Goal: Answer question/provide support

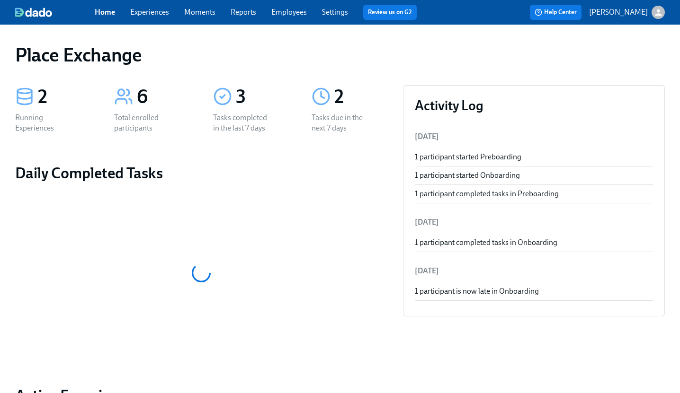
click at [238, 115] on div "Tasks completed in the last 7 days" at bounding box center [243, 123] width 61 height 21
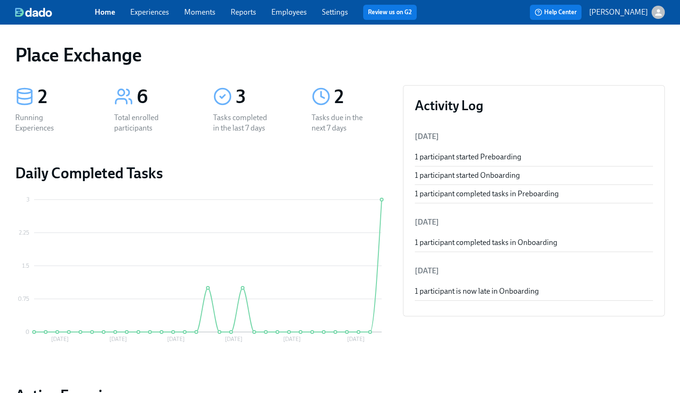
click at [155, 11] on link "Experiences" at bounding box center [149, 12] width 39 height 9
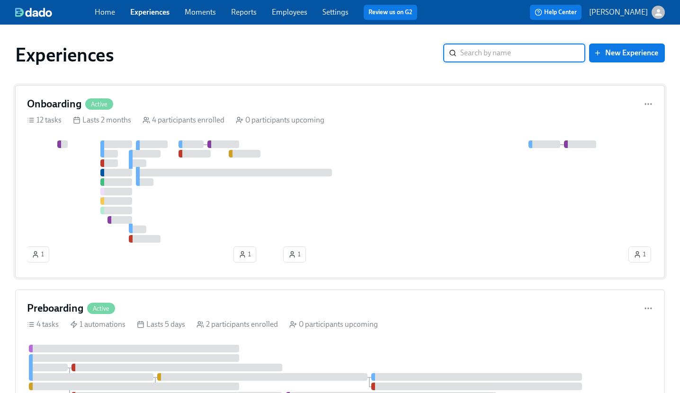
click at [31, 259] on button "1" at bounding box center [38, 255] width 23 height 16
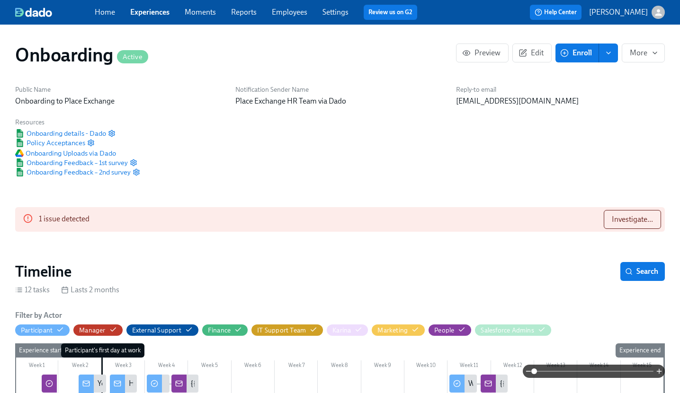
scroll to position [0, 1342]
click at [639, 221] on span "Investigate..." at bounding box center [632, 219] width 41 height 9
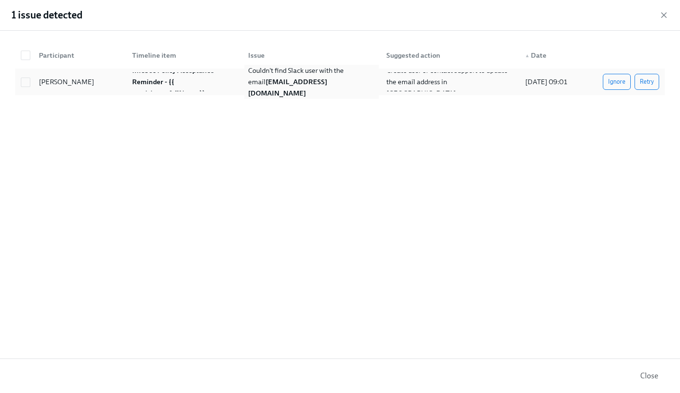
click at [302, 87] on strong "[EMAIL_ADDRESS][DOMAIN_NAME]" at bounding box center [287, 88] width 79 height 20
checkbox input "true"
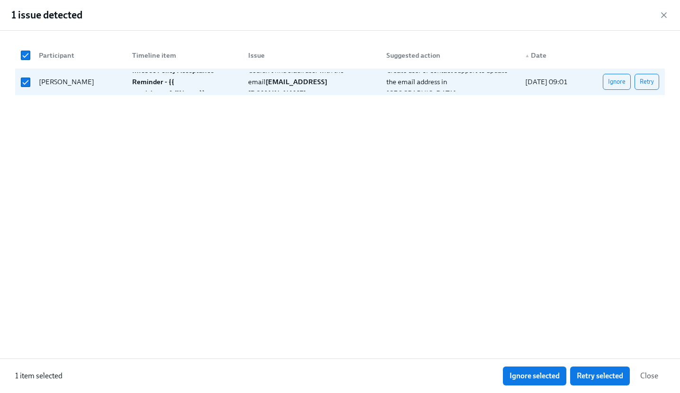
click at [10, 35] on div "Participant Timeline item Issue Suggested action ▲ Date [PERSON_NAME] InfoSec P…" at bounding box center [340, 195] width 680 height 328
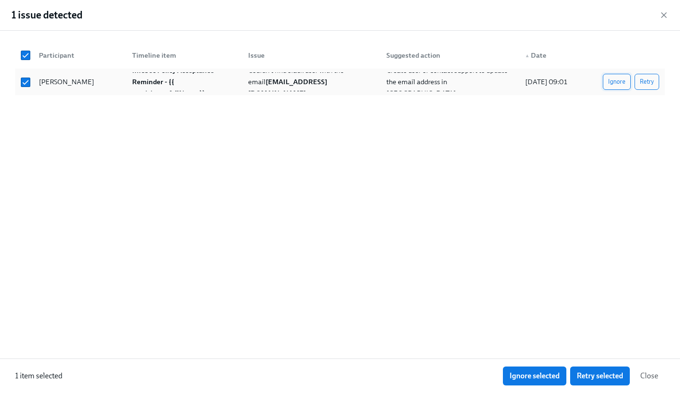
click at [622, 82] on span "Ignore" at bounding box center [617, 81] width 18 height 9
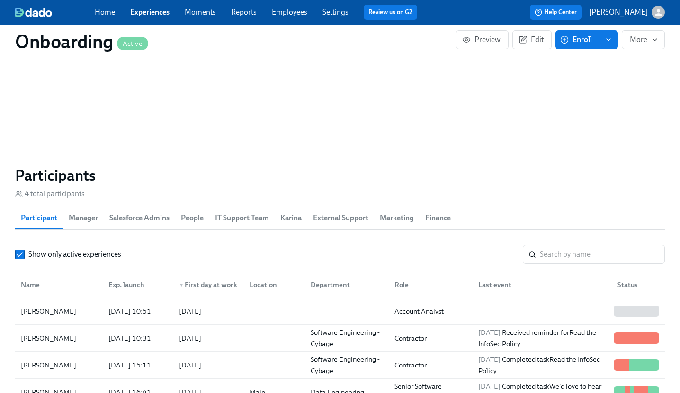
scroll to position [809, 0]
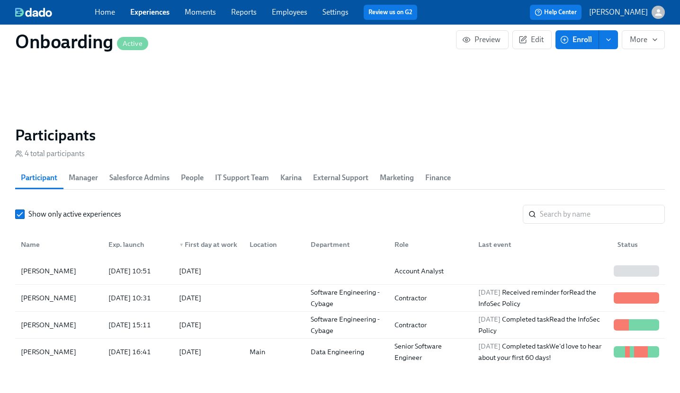
click at [161, 12] on link "Experiences" at bounding box center [149, 12] width 39 height 9
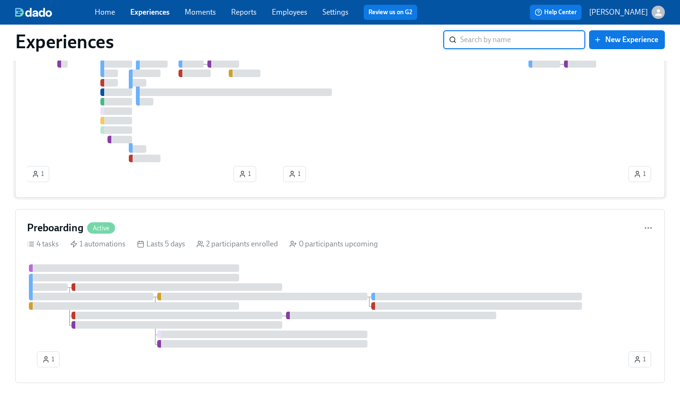
scroll to position [181, 0]
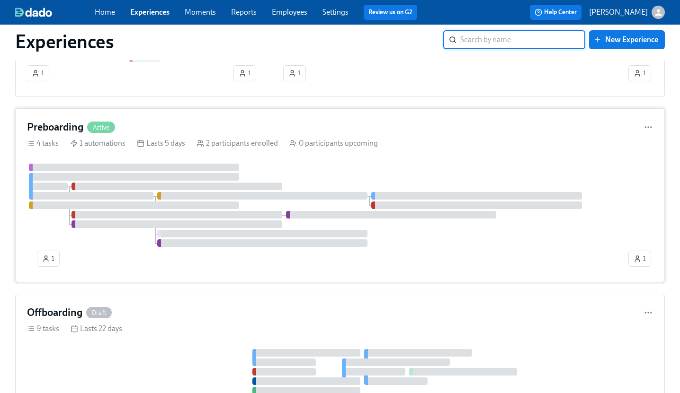
click at [222, 128] on div "Preboarding Active" at bounding box center [340, 127] width 626 height 14
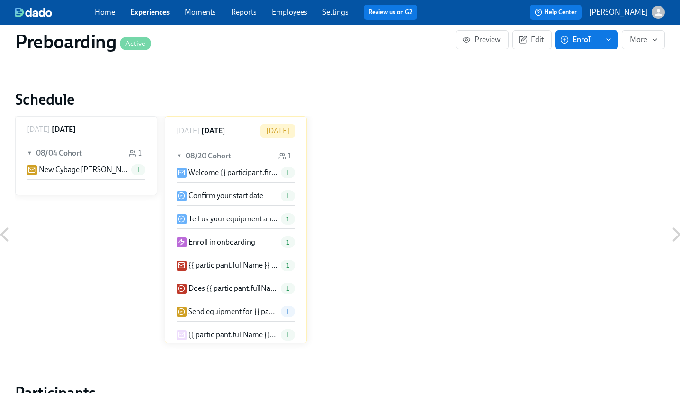
scroll to position [578, 0]
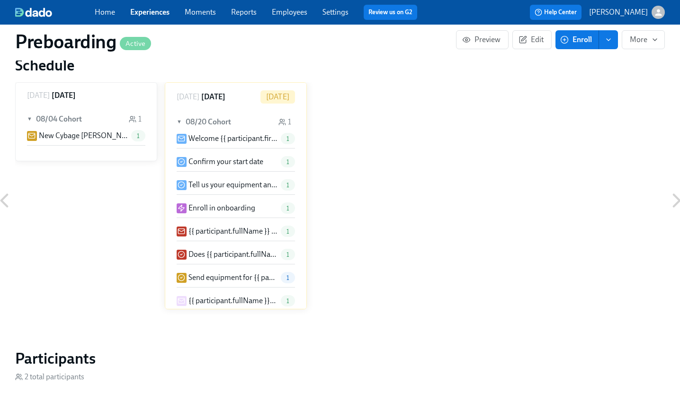
click at [220, 255] on p "Does {{ participant.fullName }} need DOOH training?" at bounding box center [232, 254] width 89 height 10
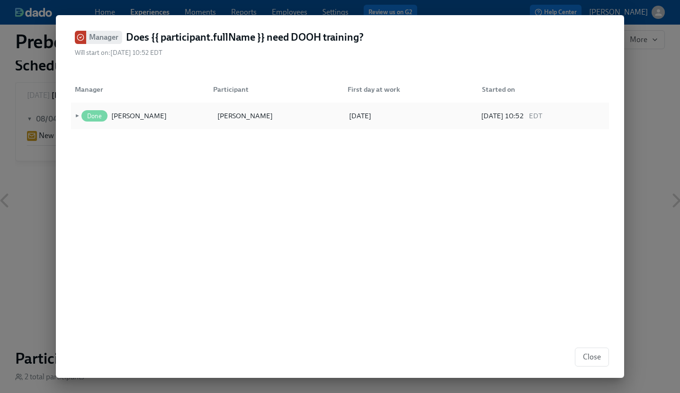
click at [75, 116] on span "►" at bounding box center [76, 116] width 7 height 10
click at [155, 143] on span "Answer "Should {{ participant.firstName }} receive DOOH training?"" at bounding box center [246, 143] width 218 height 10
click at [107, 142] on span "Completed" at bounding box center [103, 143] width 41 height 7
click at [133, 142] on icon at bounding box center [131, 143] width 6 height 6
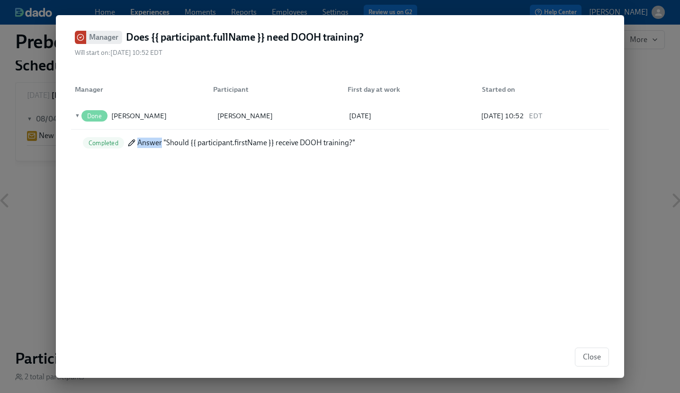
click at [228, 146] on span "Answer "Should {{ participant.firstName }} receive DOOH training?"" at bounding box center [246, 143] width 218 height 10
click at [598, 355] on span "Close" at bounding box center [592, 357] width 18 height 9
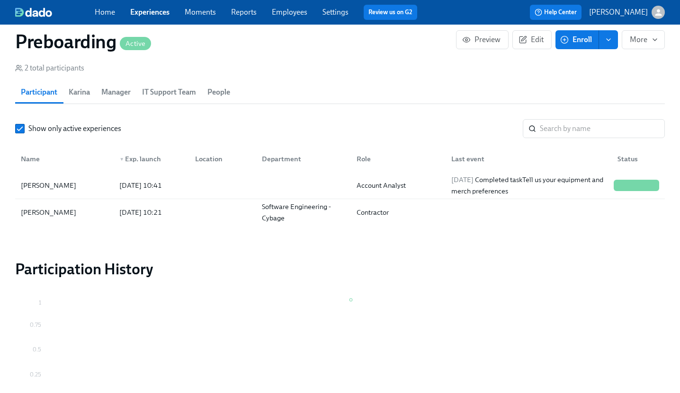
scroll to position [890, 0]
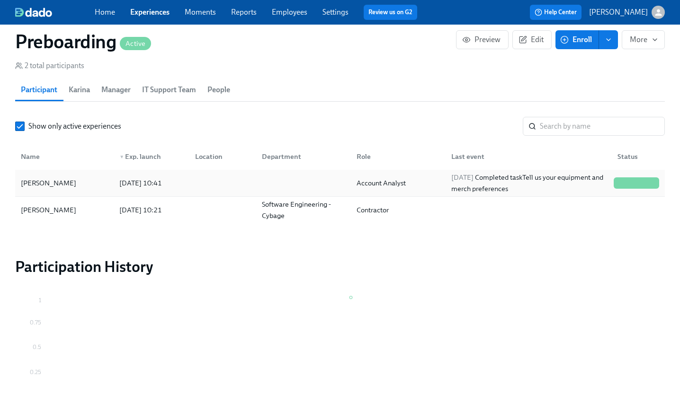
click at [642, 183] on div at bounding box center [643, 182] width 5 height 11
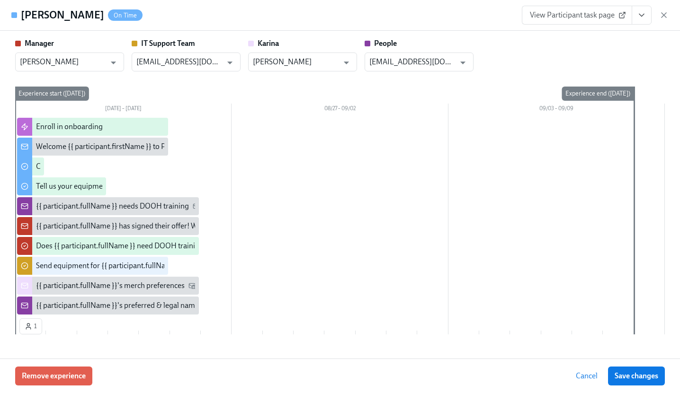
click at [324, 238] on div at bounding box center [339, 217] width 649 height 199
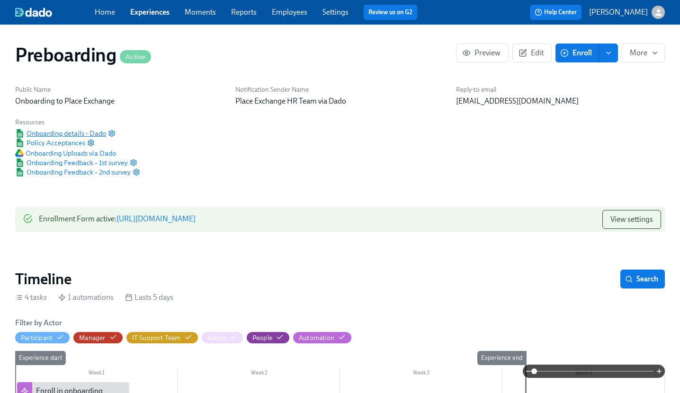
click at [57, 133] on span "Onboarding details - Dado" at bounding box center [60, 133] width 91 height 9
